Goal: Information Seeking & Learning: Learn about a topic

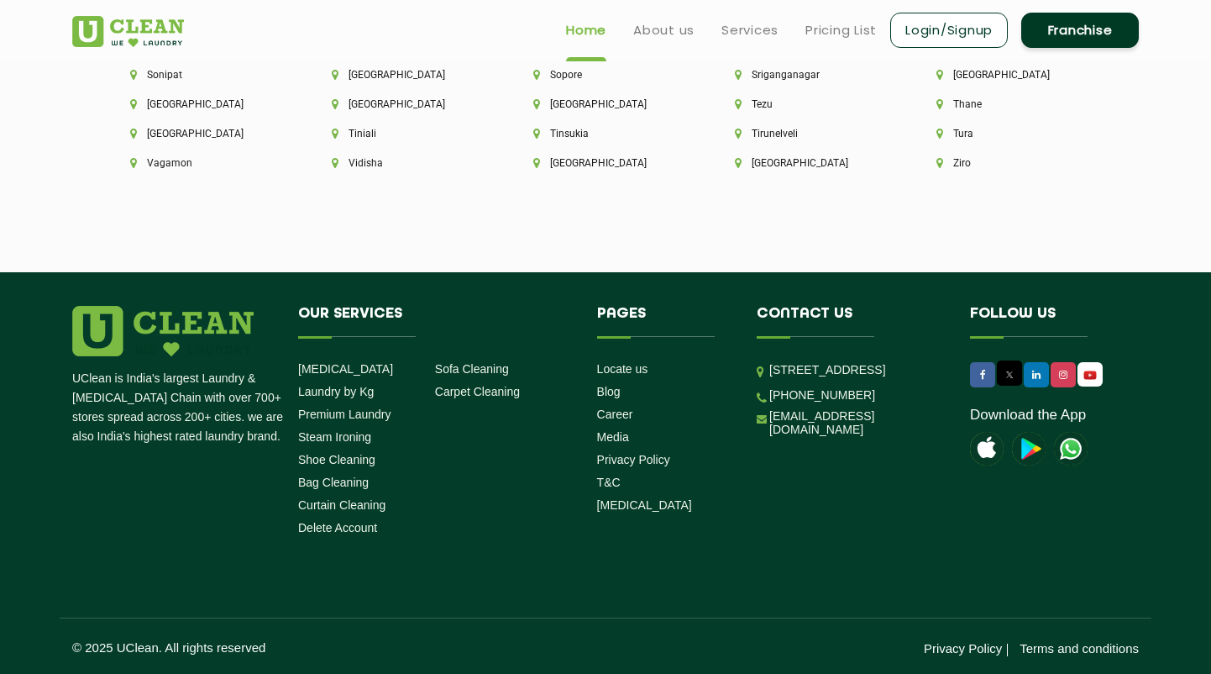
scroll to position [4703, 0]
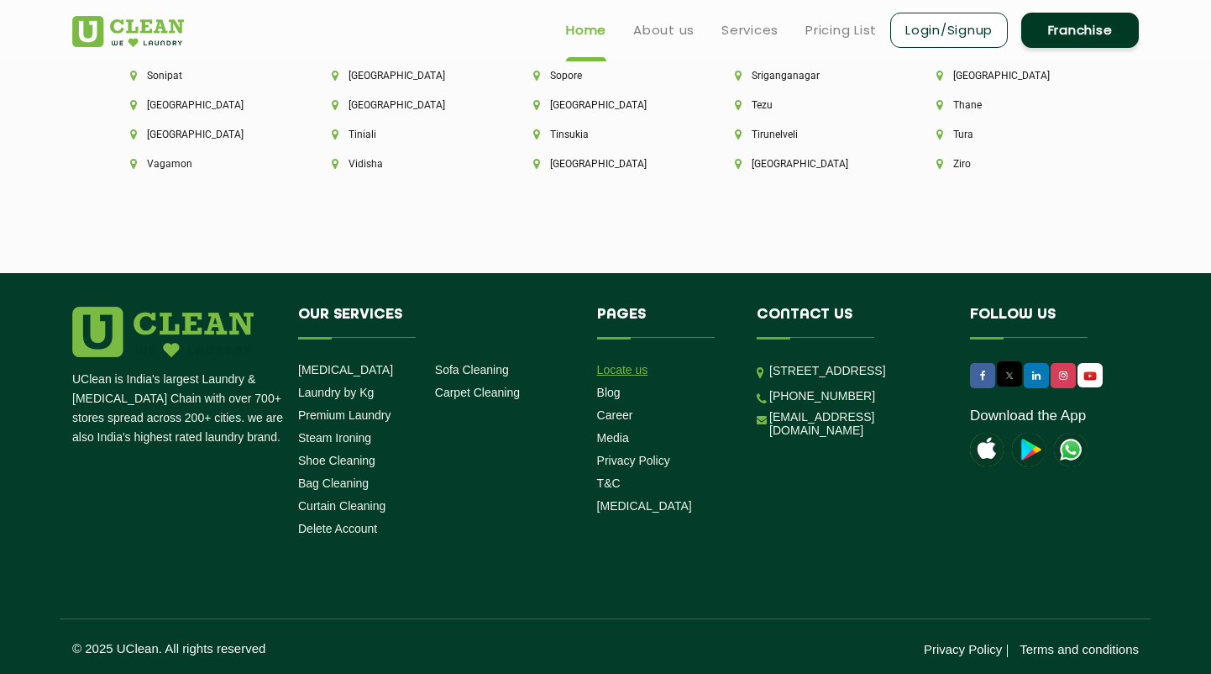
click at [633, 365] on link "Locate us" at bounding box center [622, 369] width 51 height 13
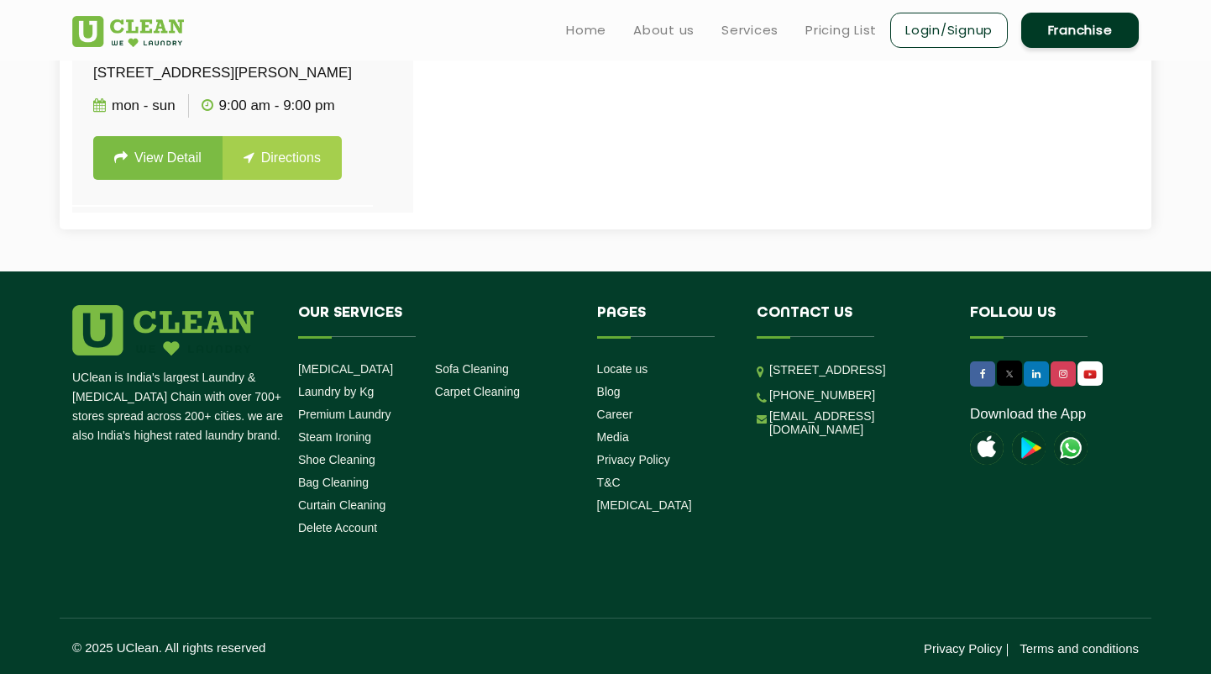
scroll to position [1000, 0]
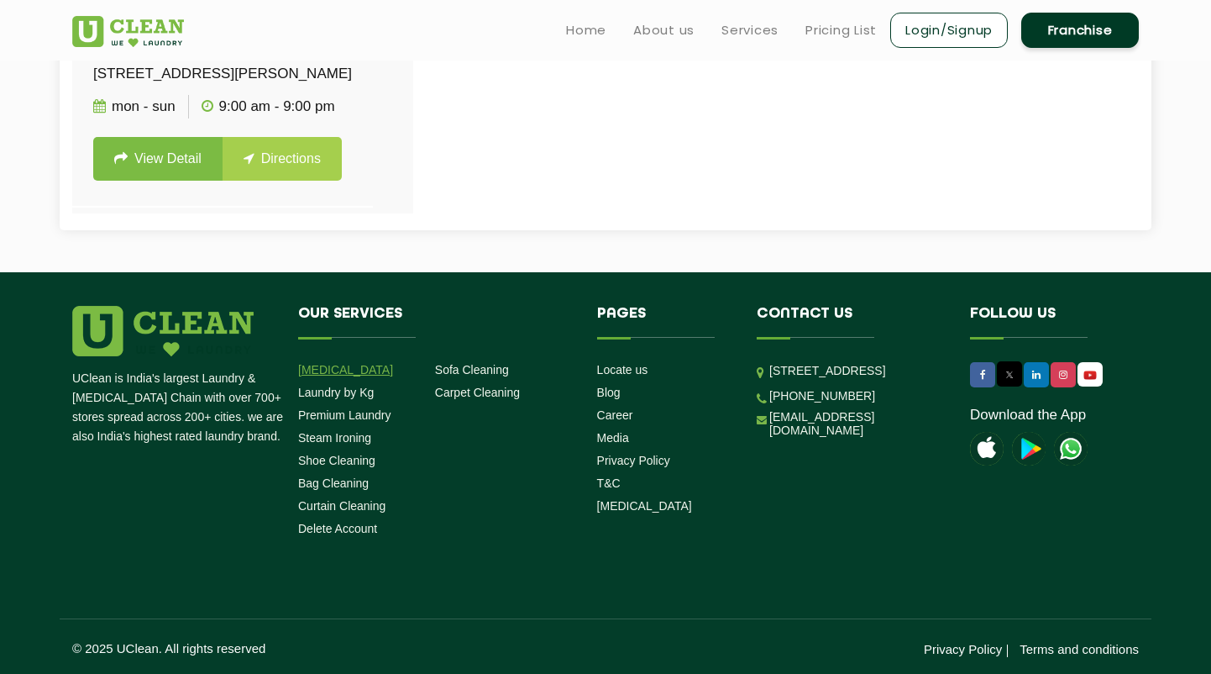
click at [341, 366] on link "[MEDICAL_DATA]" at bounding box center [345, 369] width 95 height 13
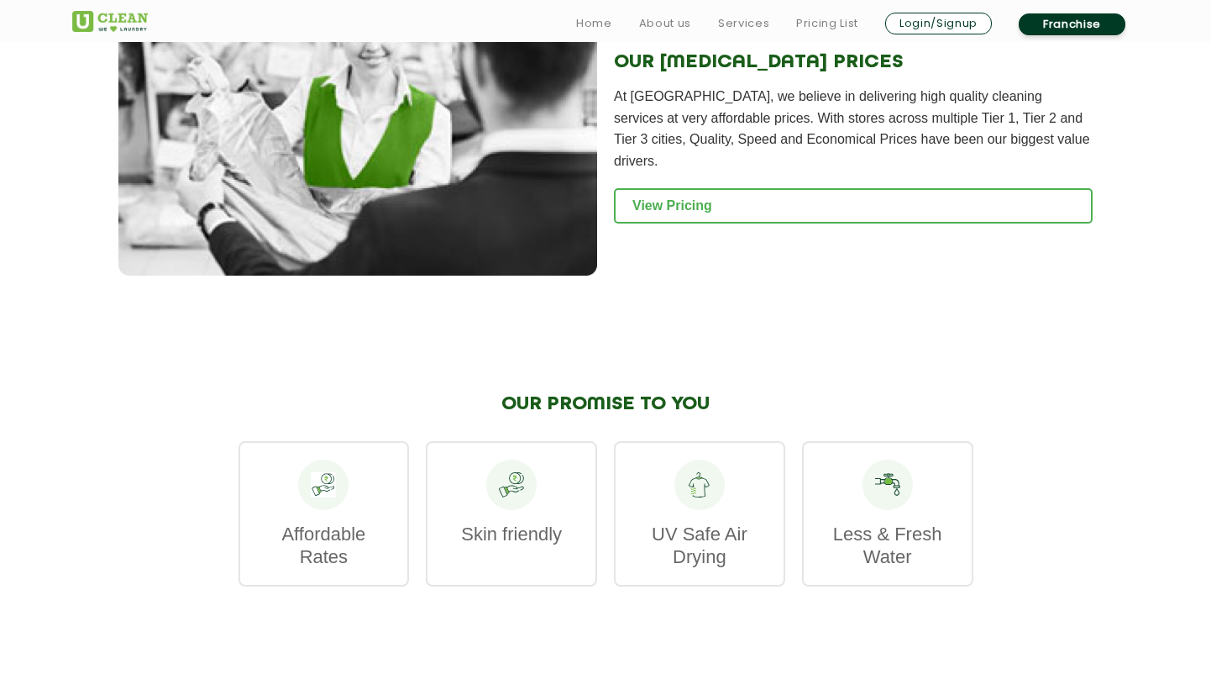
scroll to position [2079, 0]
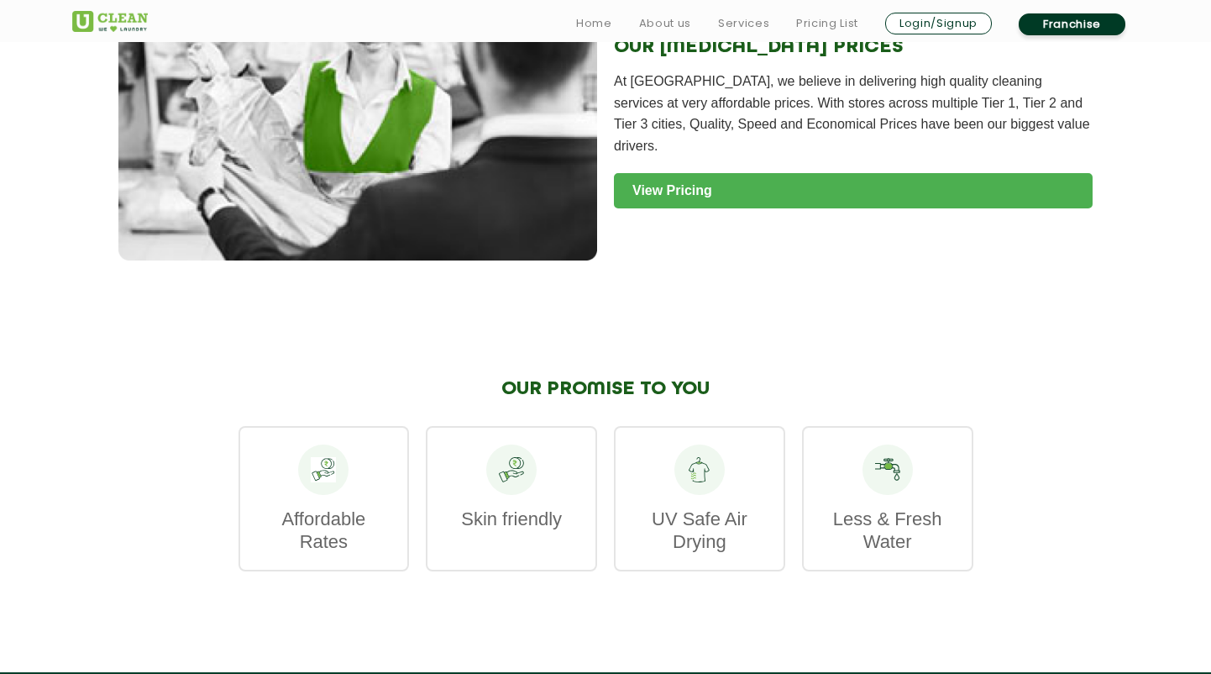
click at [673, 176] on link "View Pricing" at bounding box center [853, 190] width 479 height 35
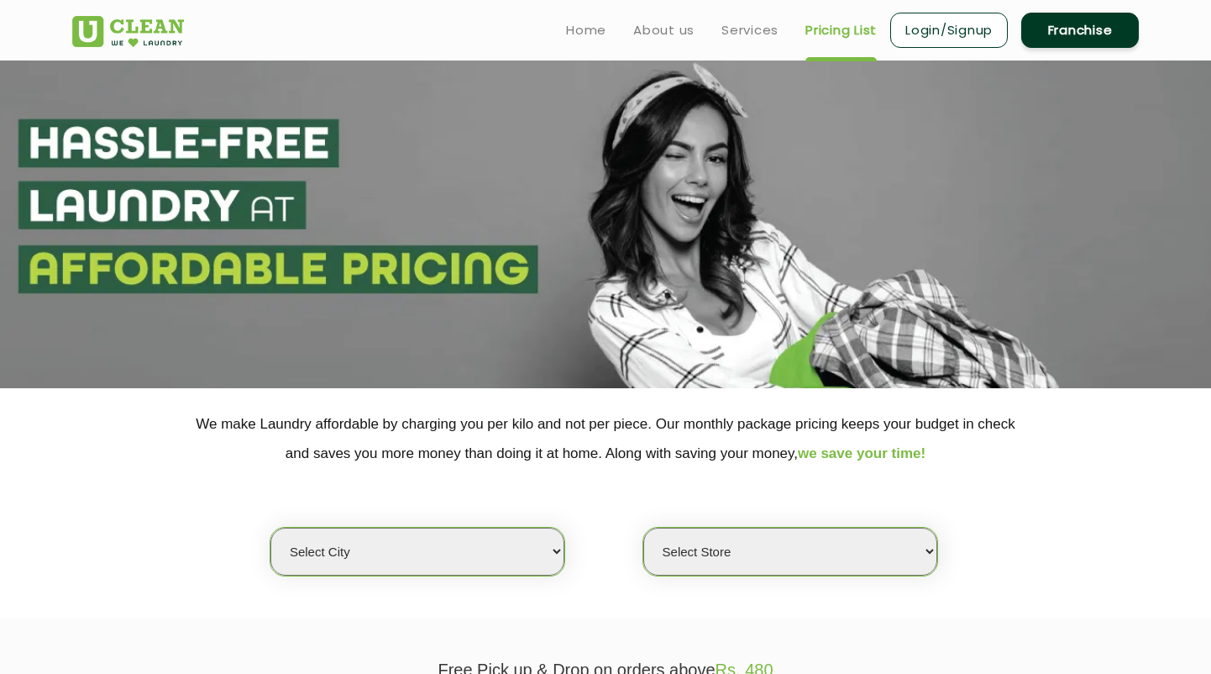
click at [501, 538] on select "Select city [GEOGRAPHIC_DATA] [GEOGRAPHIC_DATA] [GEOGRAPHIC_DATA] [GEOGRAPHIC_D…" at bounding box center [417, 552] width 294 height 48
select select "3"
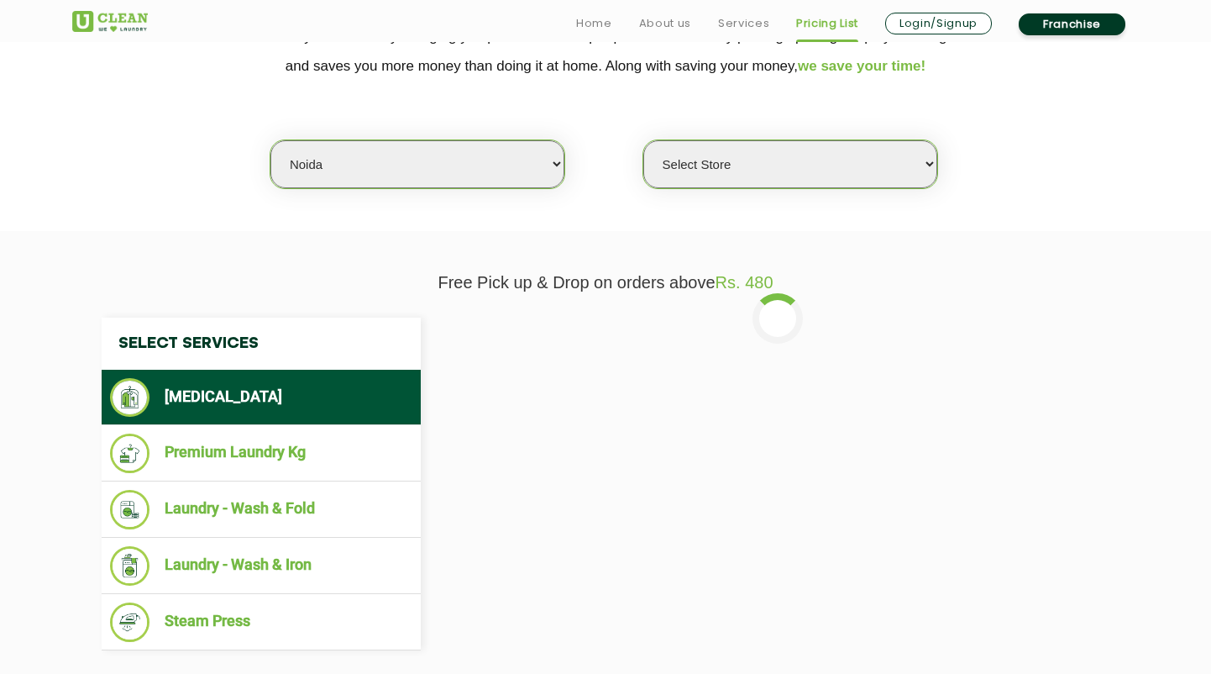
scroll to position [390, 0]
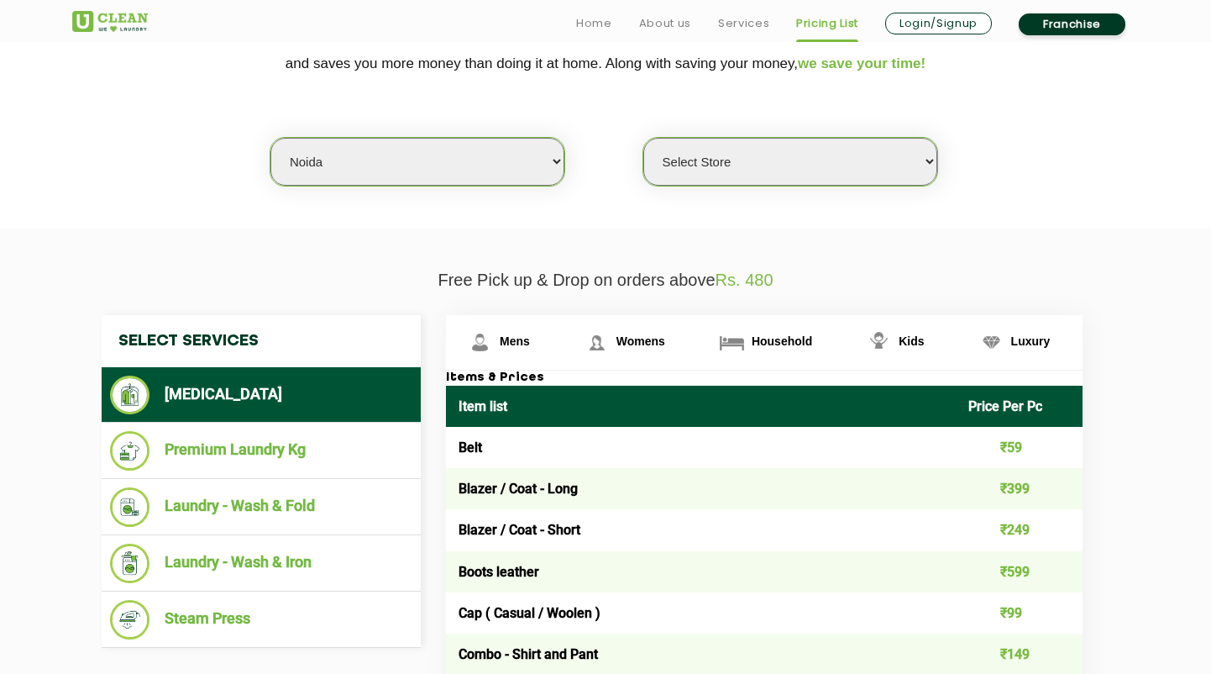
click at [782, 152] on select "Select Store [GEOGRAPHIC_DATA] [GEOGRAPHIC_DATA] [GEOGRAPHIC_DATA] [GEOGRAPHIC_…" at bounding box center [790, 162] width 294 height 48
select select "615"
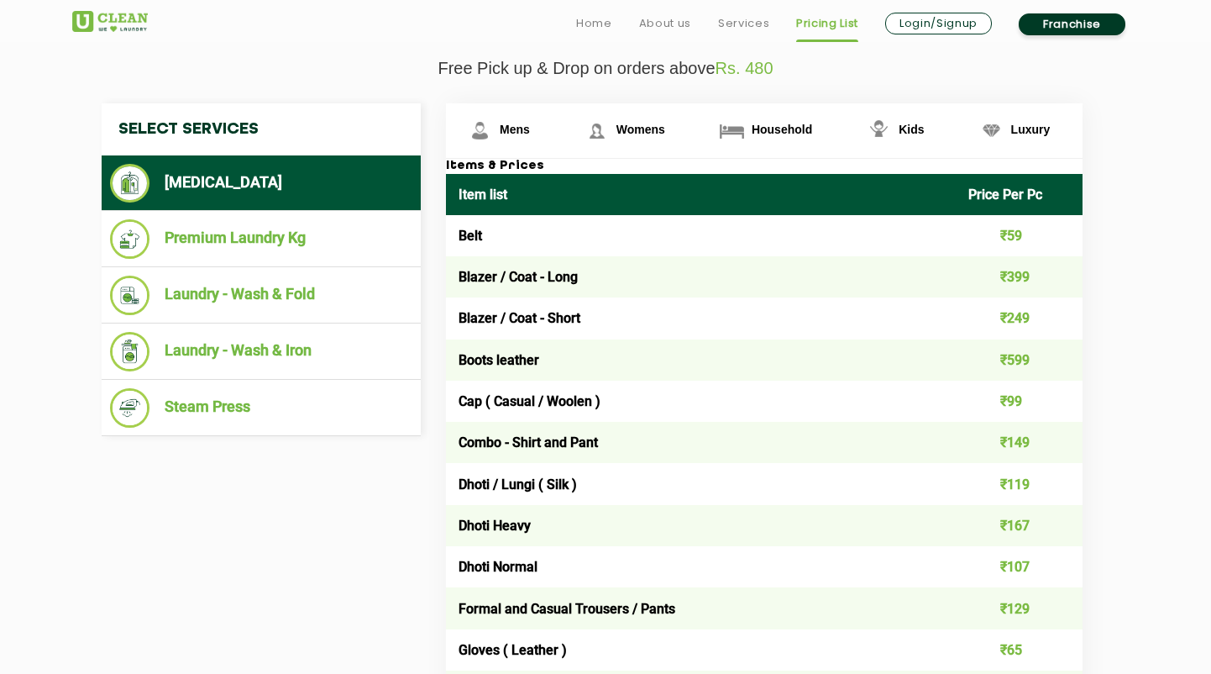
scroll to position [602, 0]
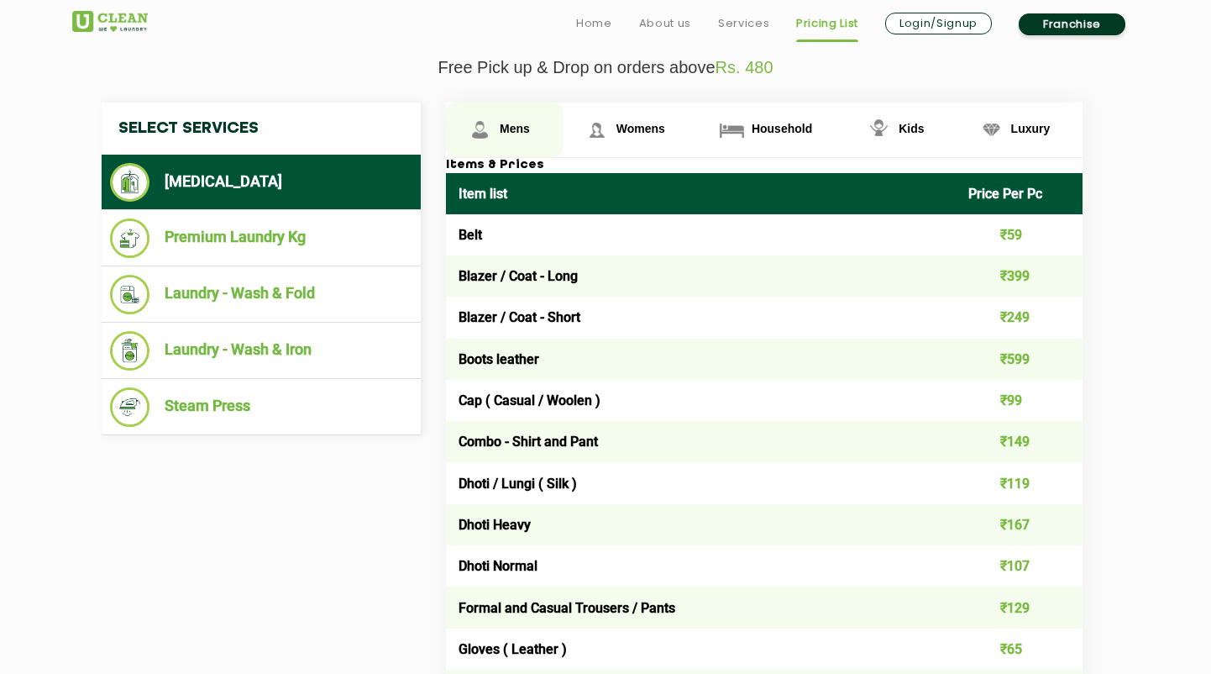
click at [476, 141] on link "Mens" at bounding box center [504, 129] width 117 height 55
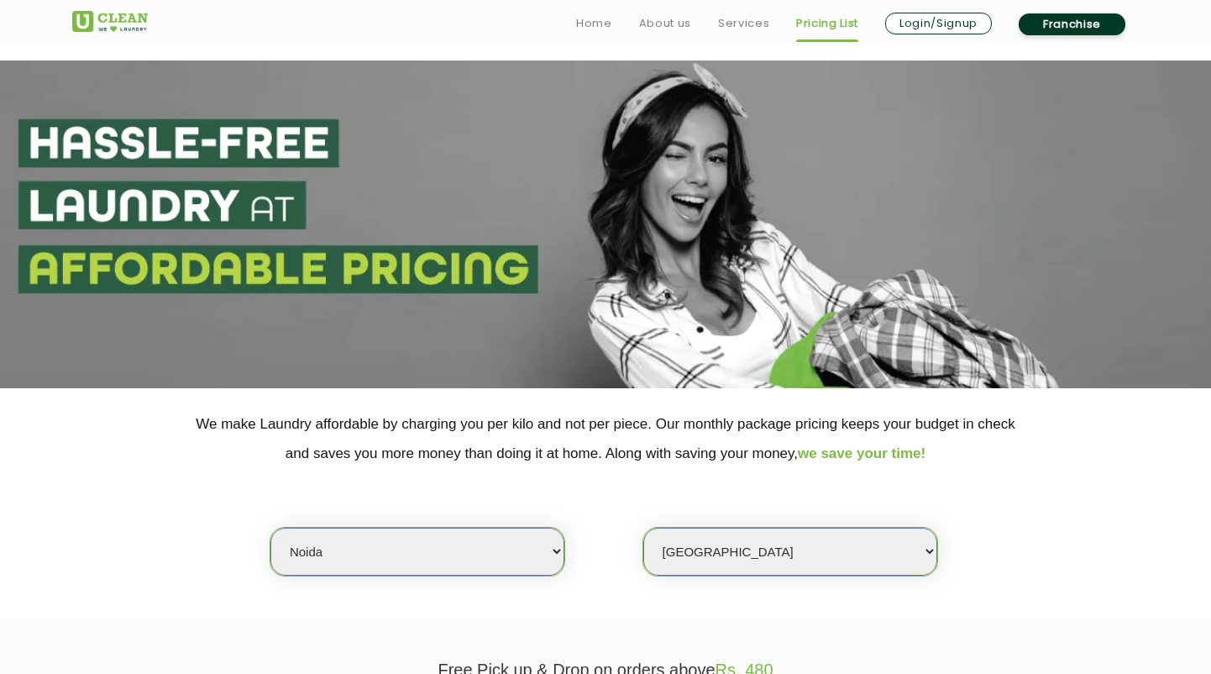
scroll to position [0, 0]
click at [653, 20] on link "About us" at bounding box center [665, 23] width 52 height 20
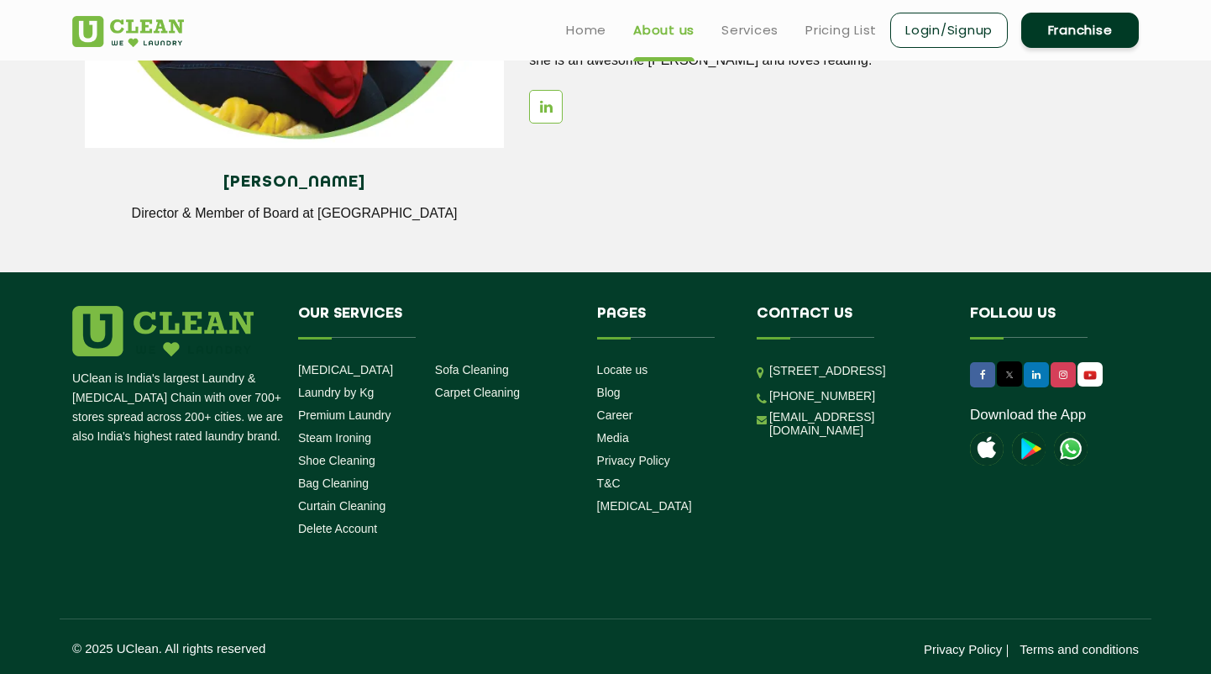
scroll to position [2314, 0]
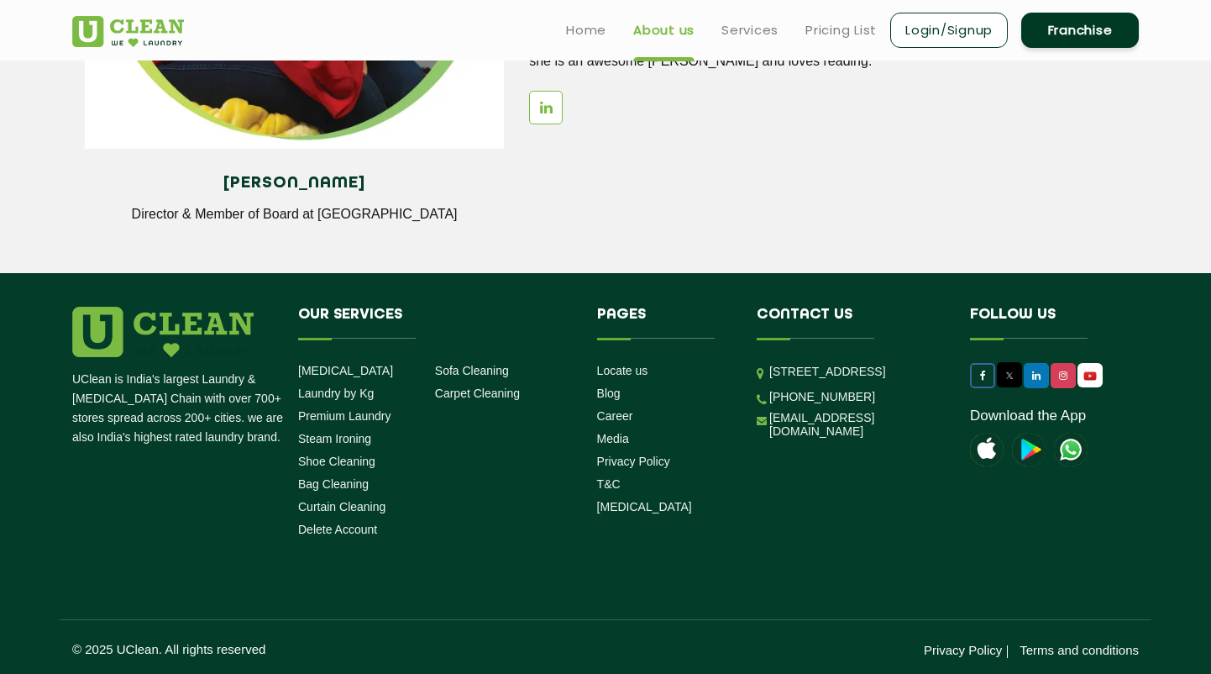
click at [980, 373] on icon at bounding box center [983, 375] width 6 height 10
